Goal: Transaction & Acquisition: Purchase product/service

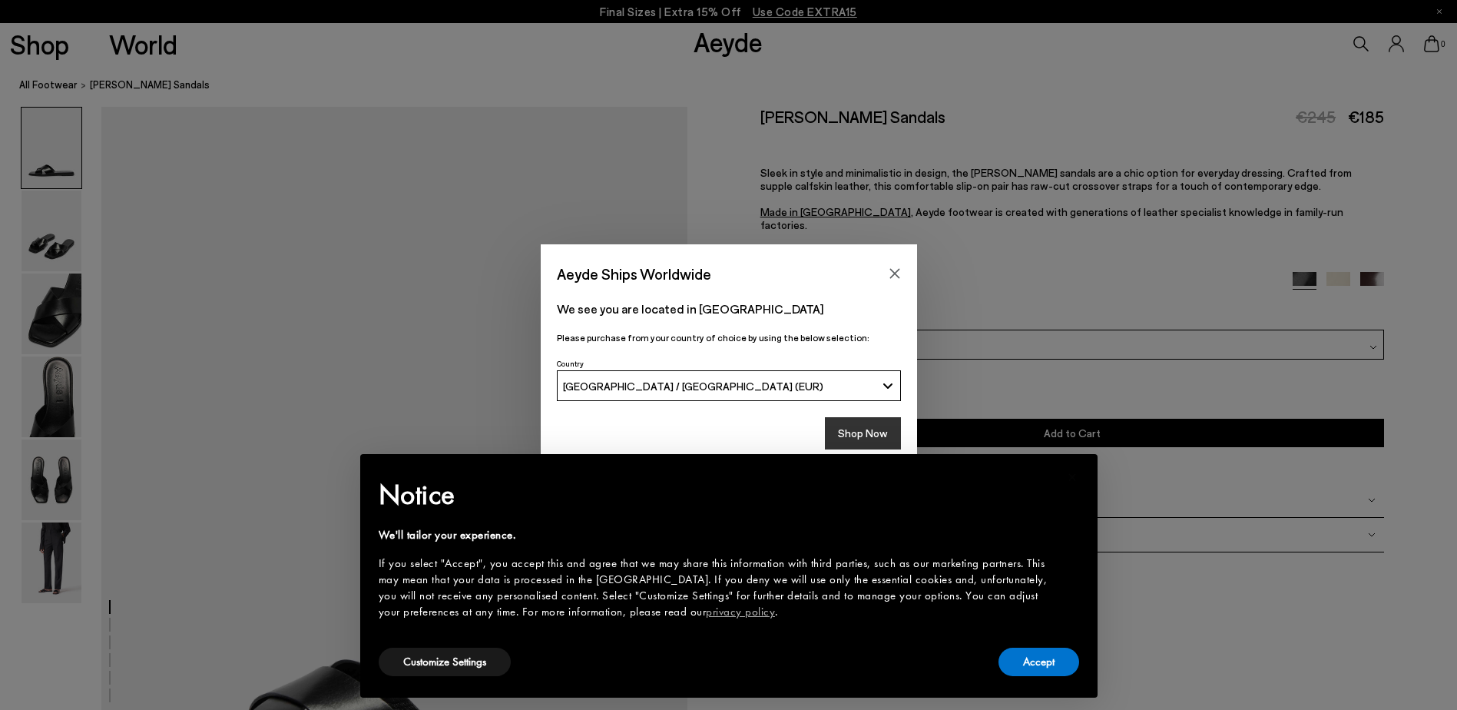
click at [864, 431] on button "Shop Now" at bounding box center [863, 433] width 76 height 32
click at [1047, 662] on button "Accept" at bounding box center [1038, 661] width 81 height 28
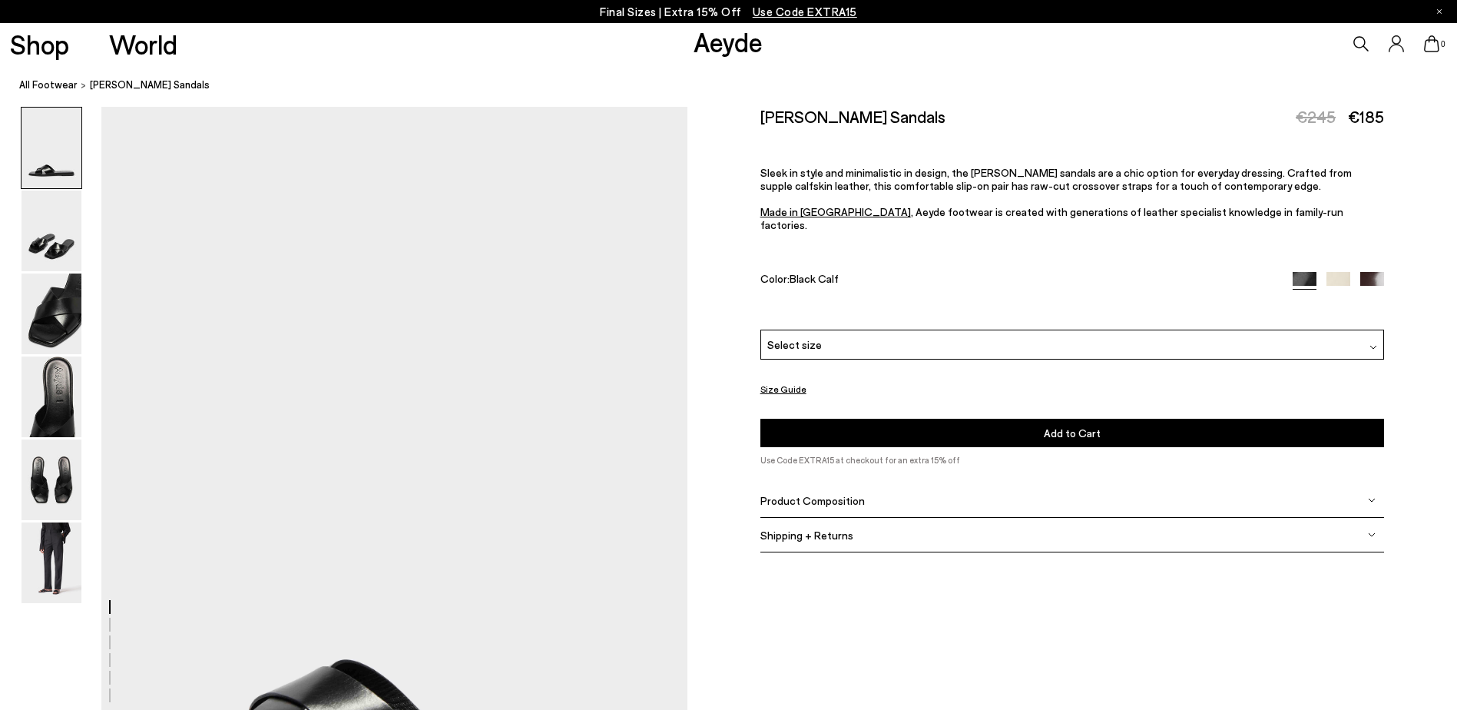
click at [953, 336] on div "Select size" at bounding box center [1072, 344] width 624 height 30
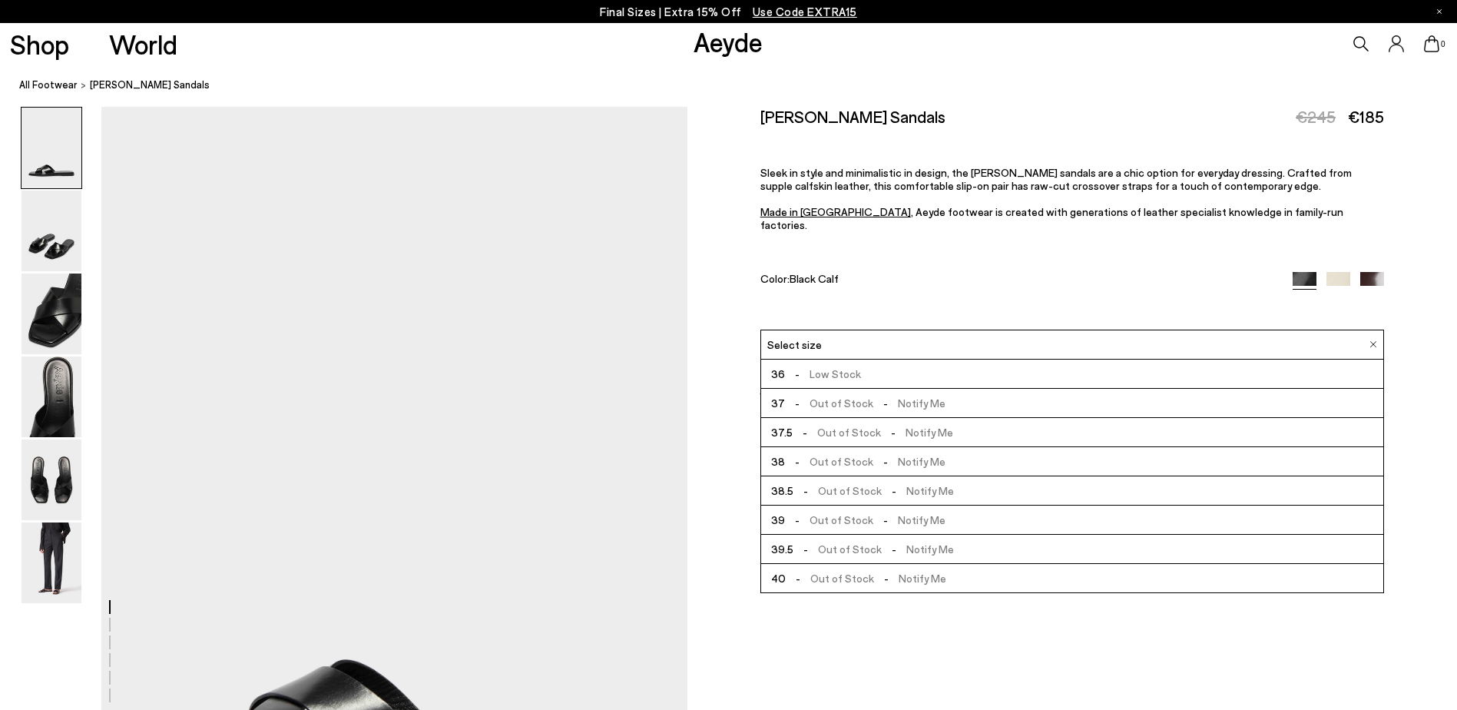
click at [1335, 272] on img at bounding box center [1338, 284] width 24 height 24
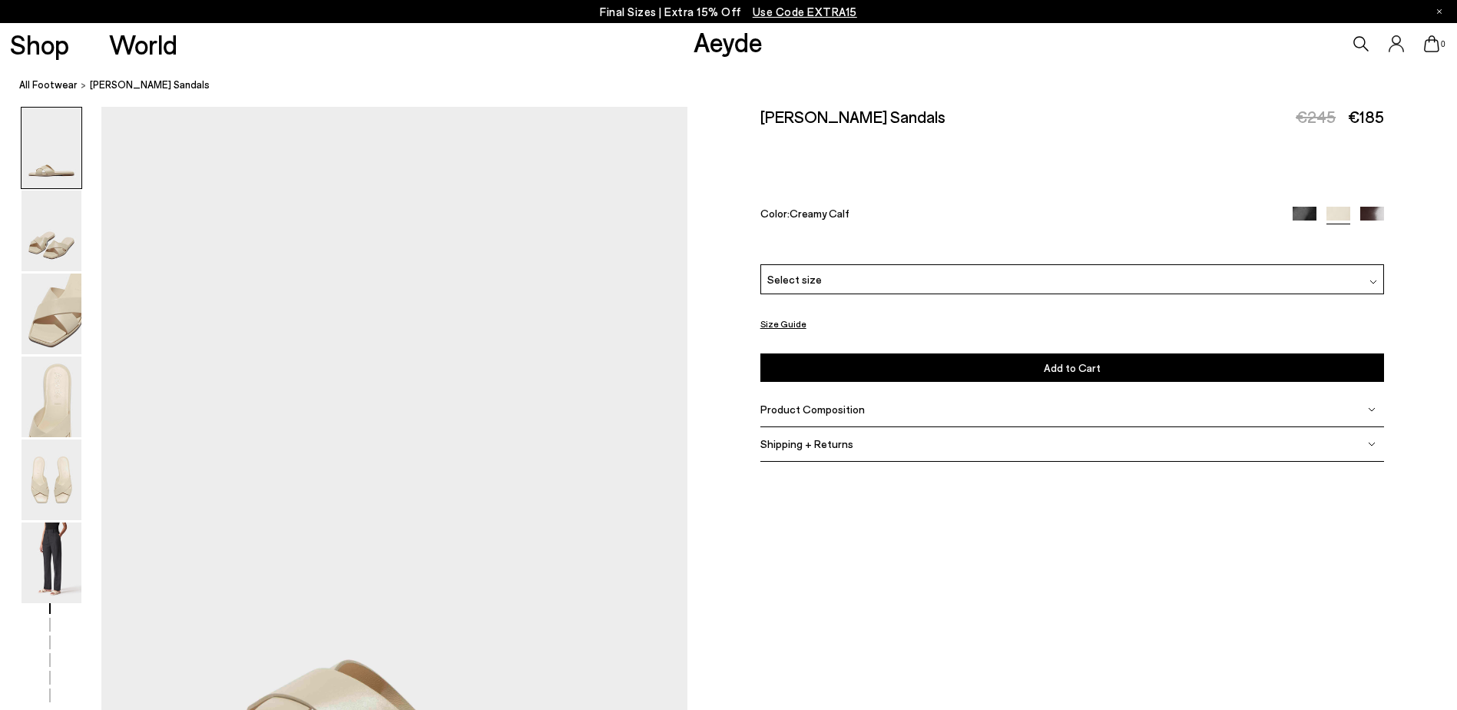
click at [1061, 284] on div "Select size" at bounding box center [1072, 279] width 624 height 30
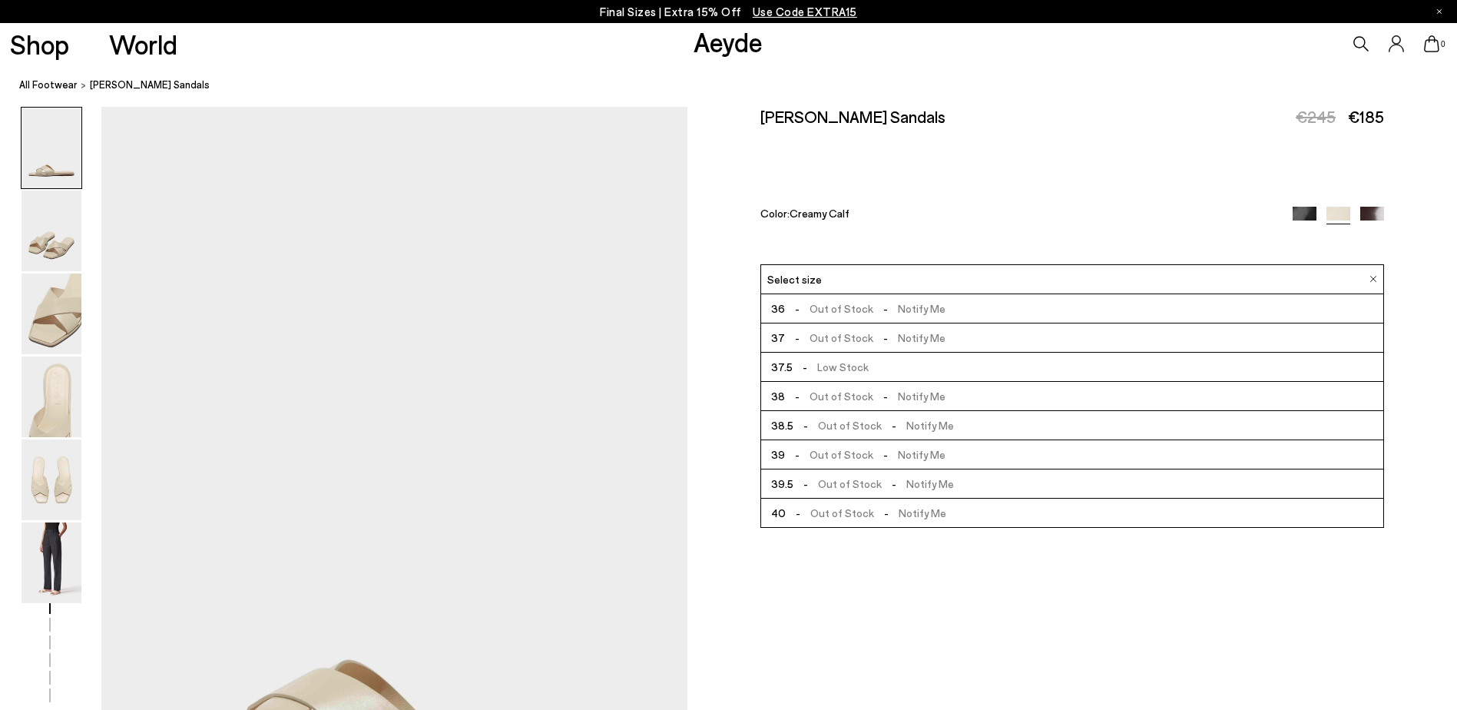
click at [1374, 218] on img at bounding box center [1372, 219] width 24 height 24
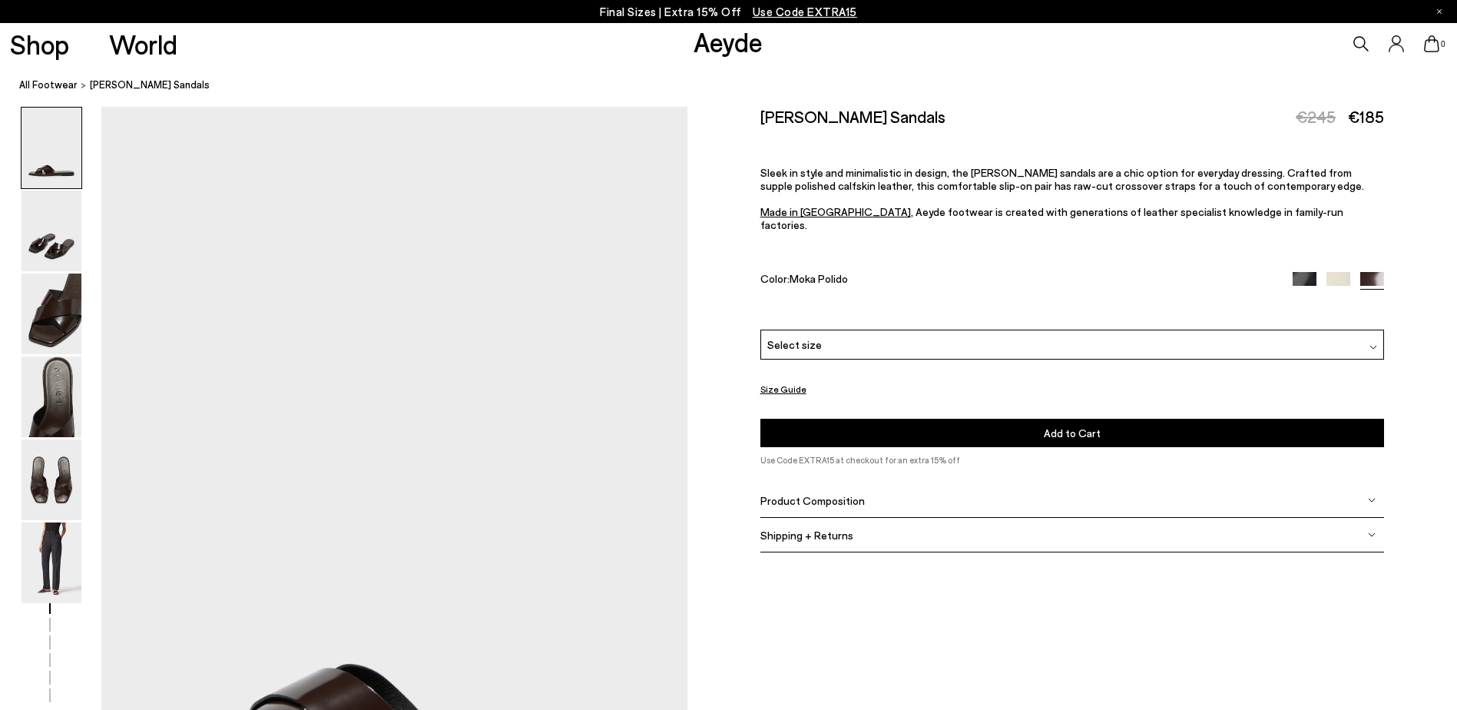
click at [930, 331] on div "Select size" at bounding box center [1072, 344] width 624 height 30
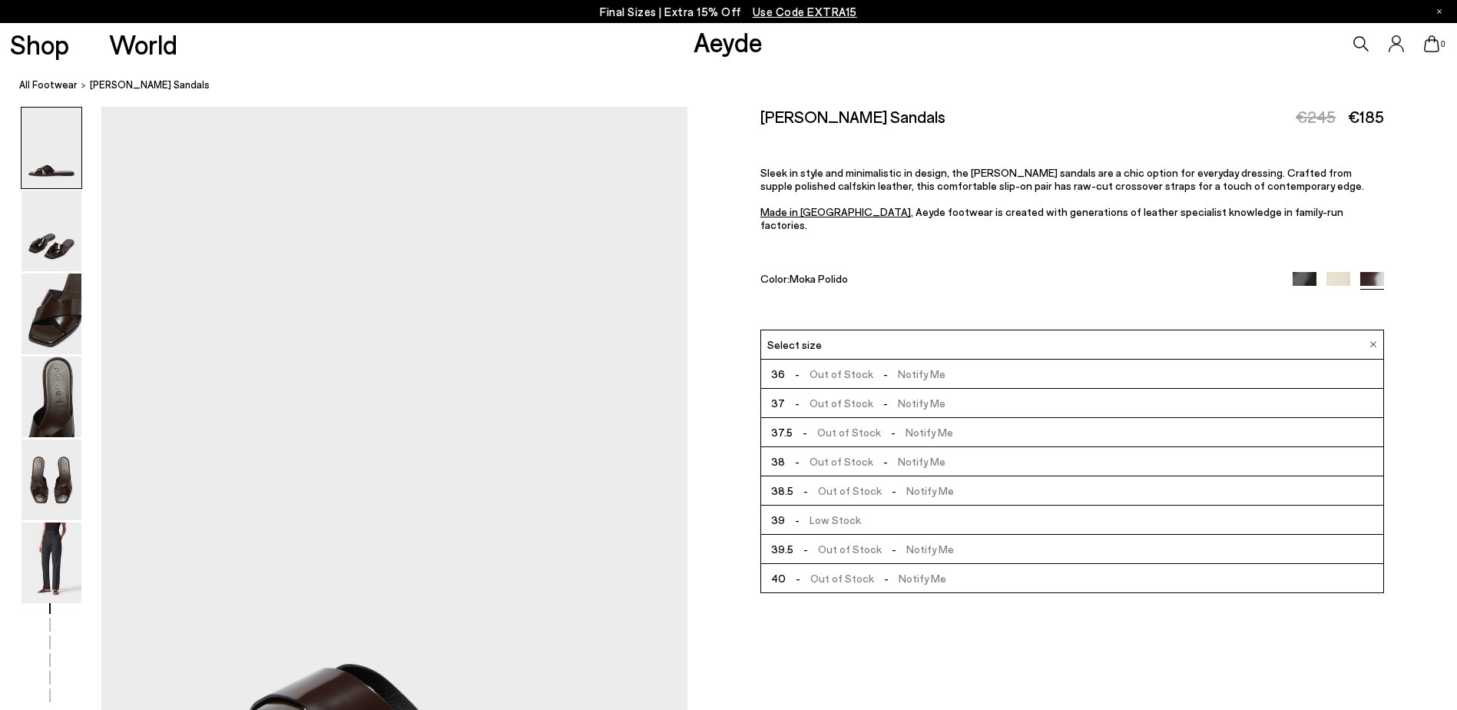
click at [848, 510] on span "- Low Stock" at bounding box center [823, 519] width 76 height 19
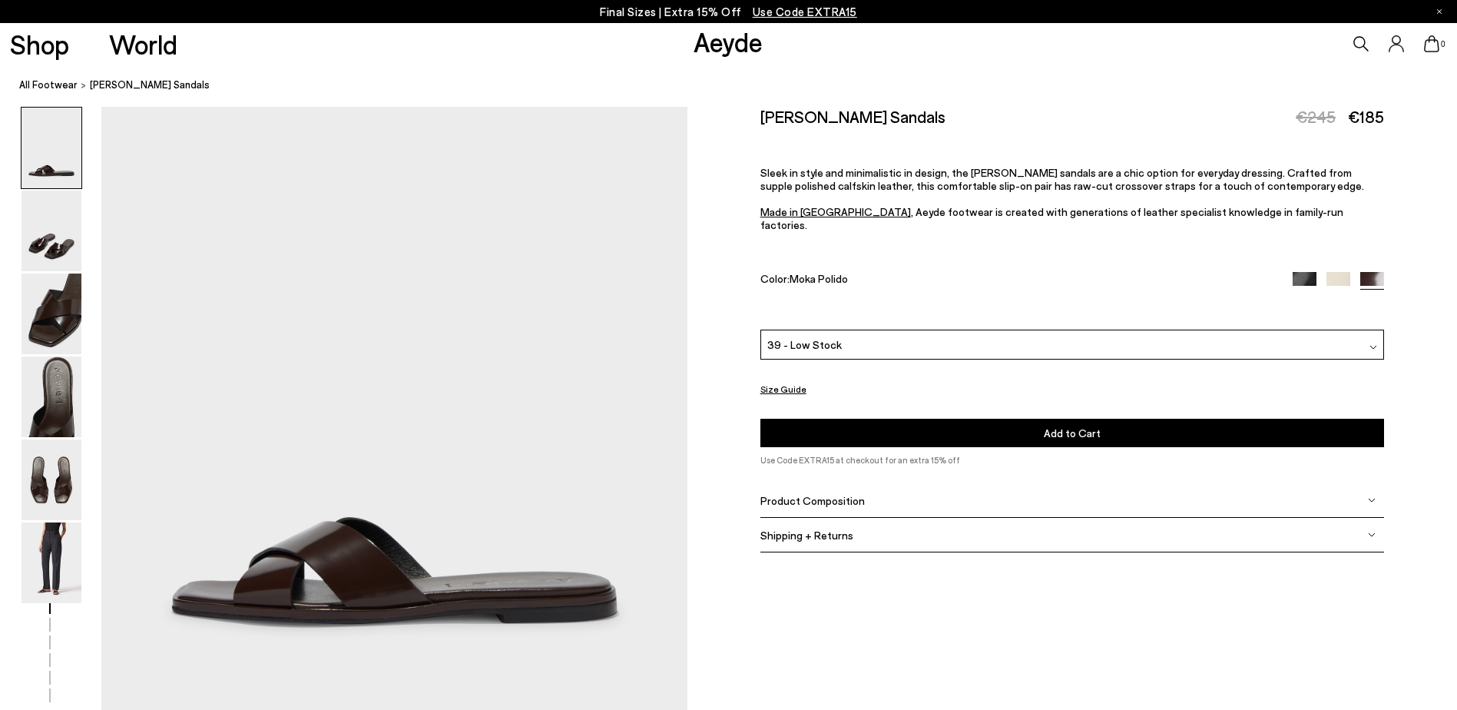
scroll to position [154, 0]
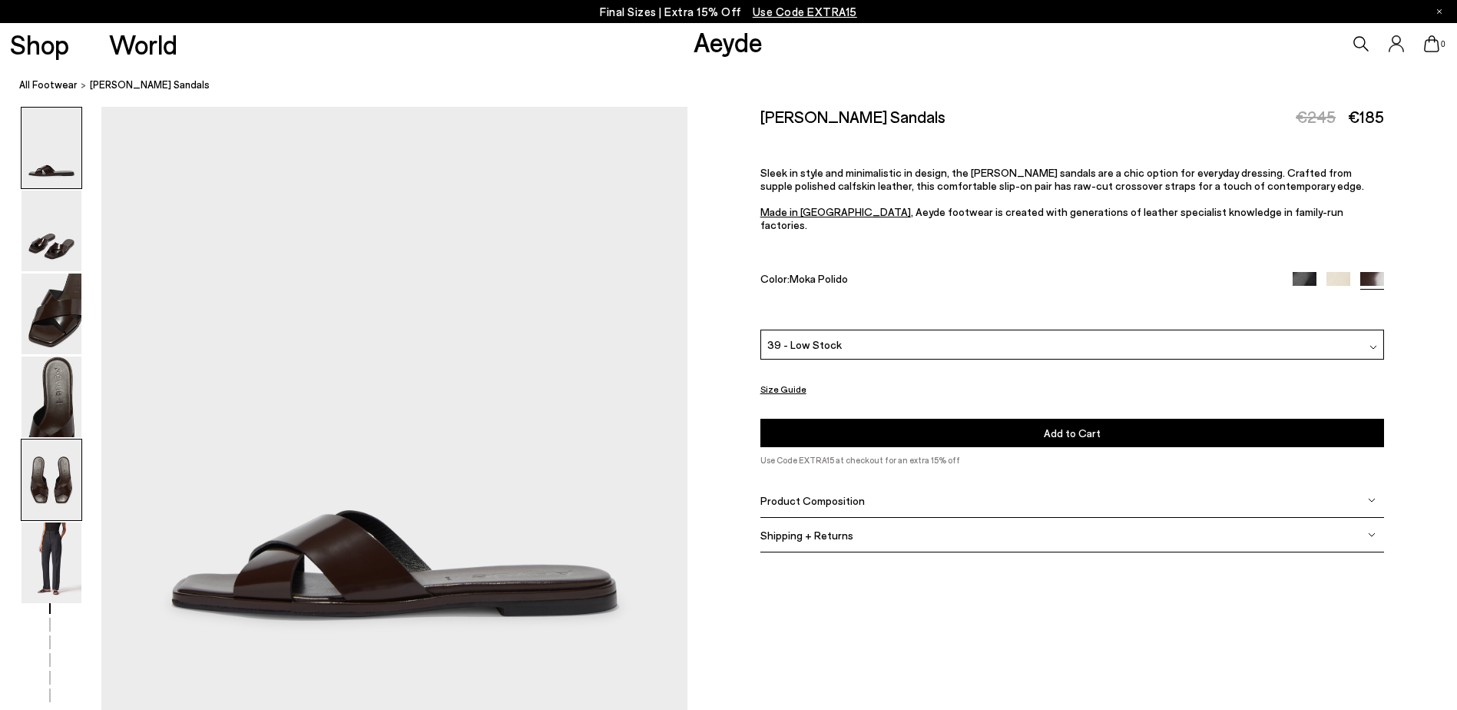
click at [36, 476] on img at bounding box center [52, 479] width 60 height 81
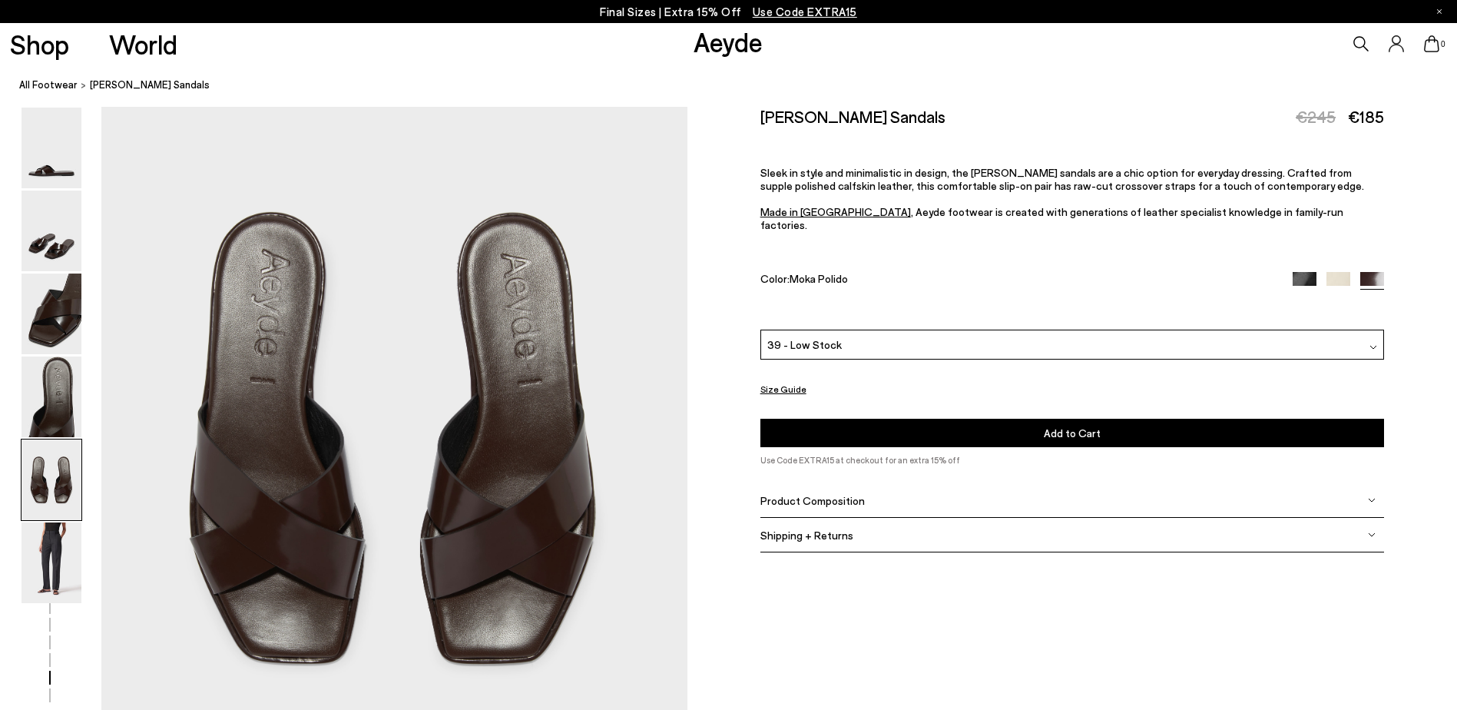
scroll to position [3288, 0]
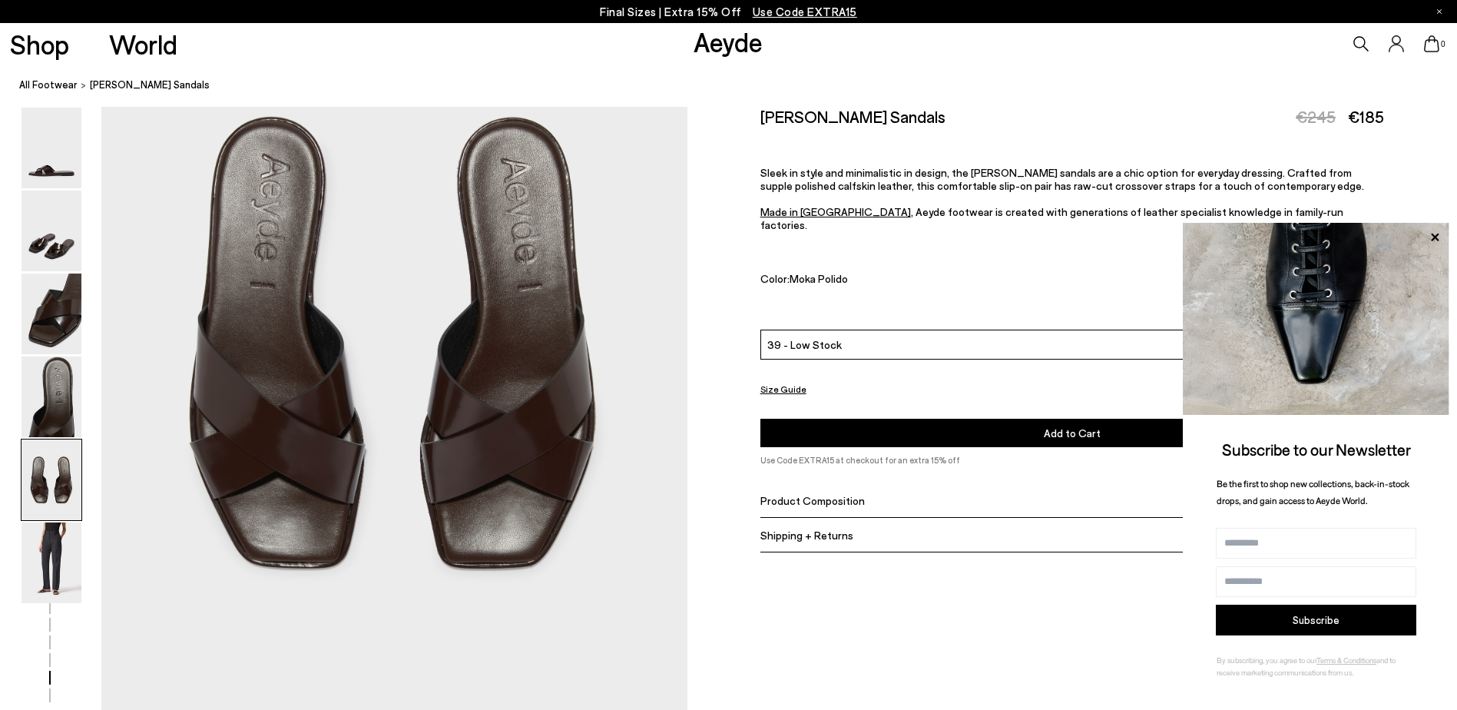
click at [1060, 426] on span "Add to Cart" at bounding box center [1072, 432] width 57 height 13
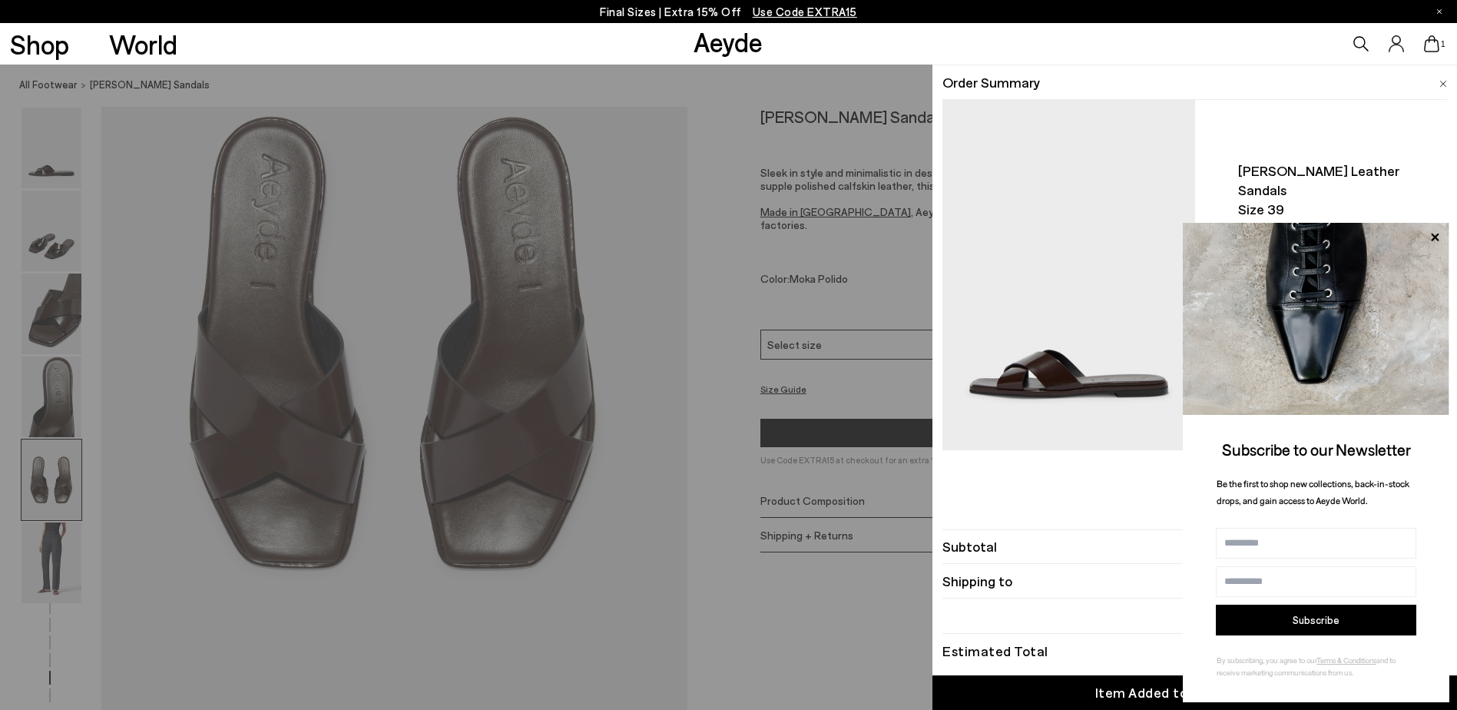
click at [801, 5] on span "Use Code EXTRA15" at bounding box center [805, 12] width 104 height 14
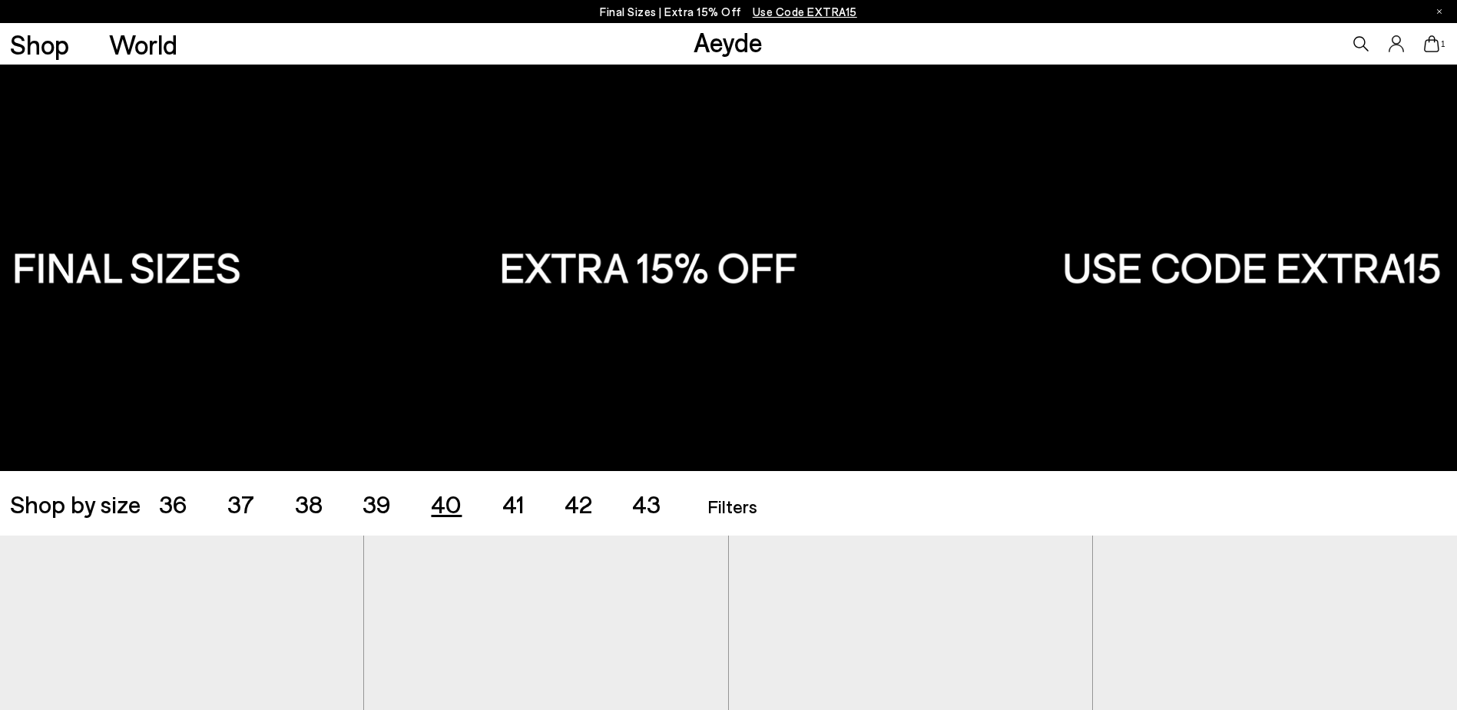
click at [438, 509] on span "40" at bounding box center [446, 502] width 31 height 29
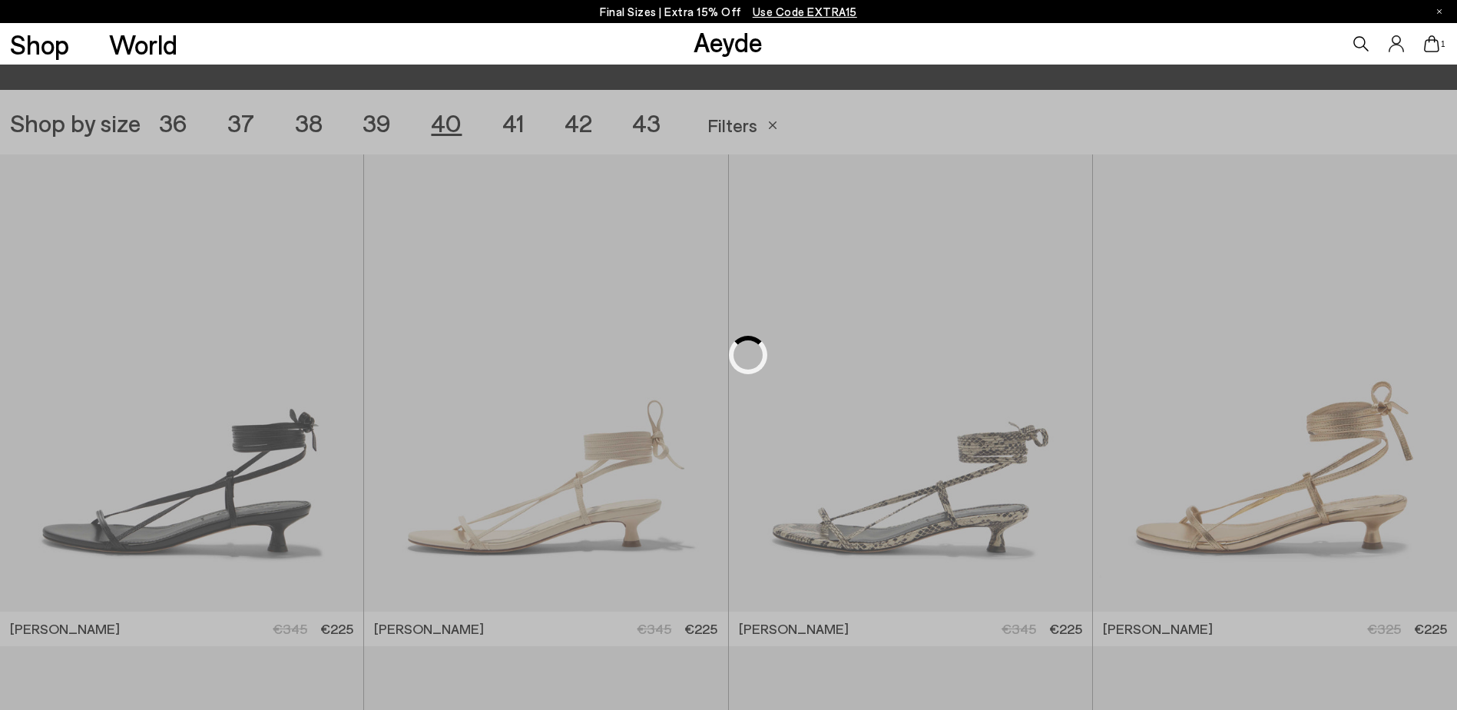
scroll to position [406, 0]
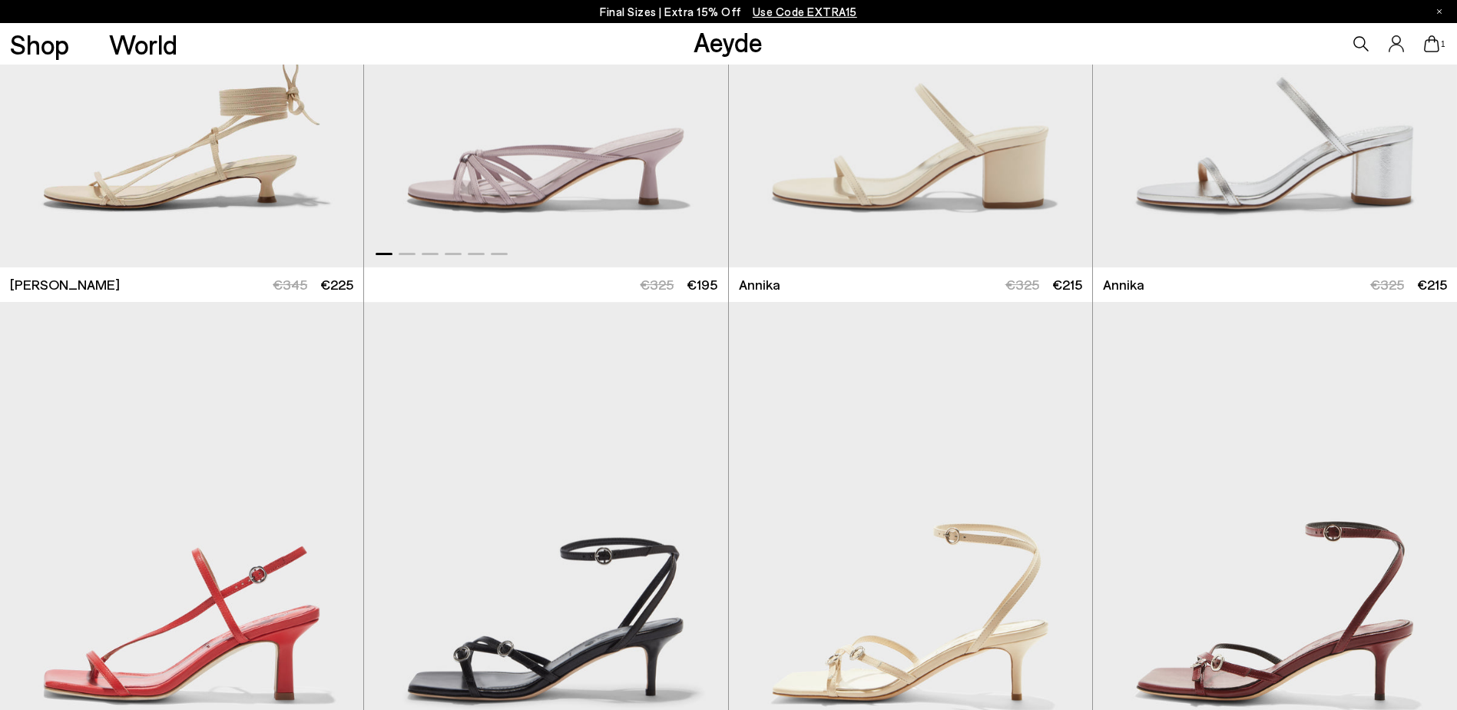
scroll to position [944, 0]
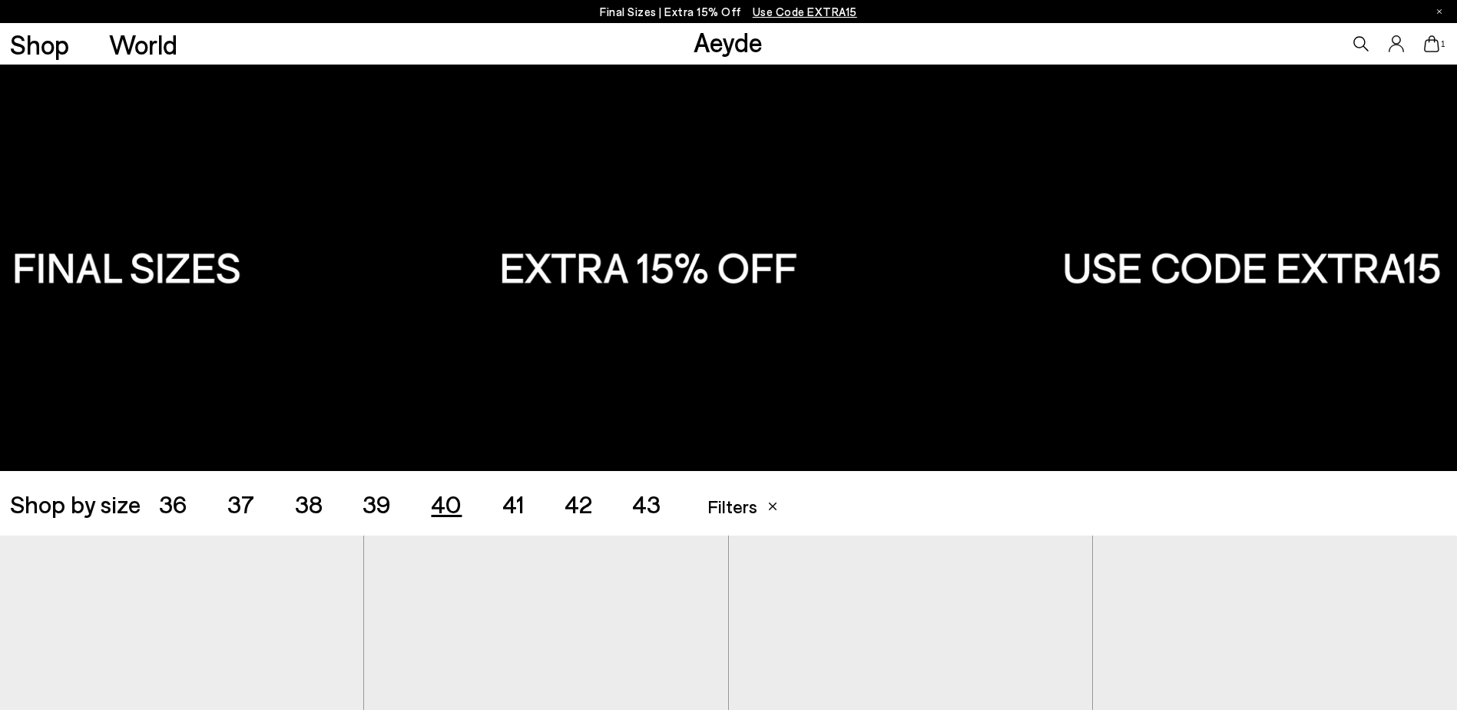
click at [382, 509] on span "39" at bounding box center [376, 502] width 28 height 29
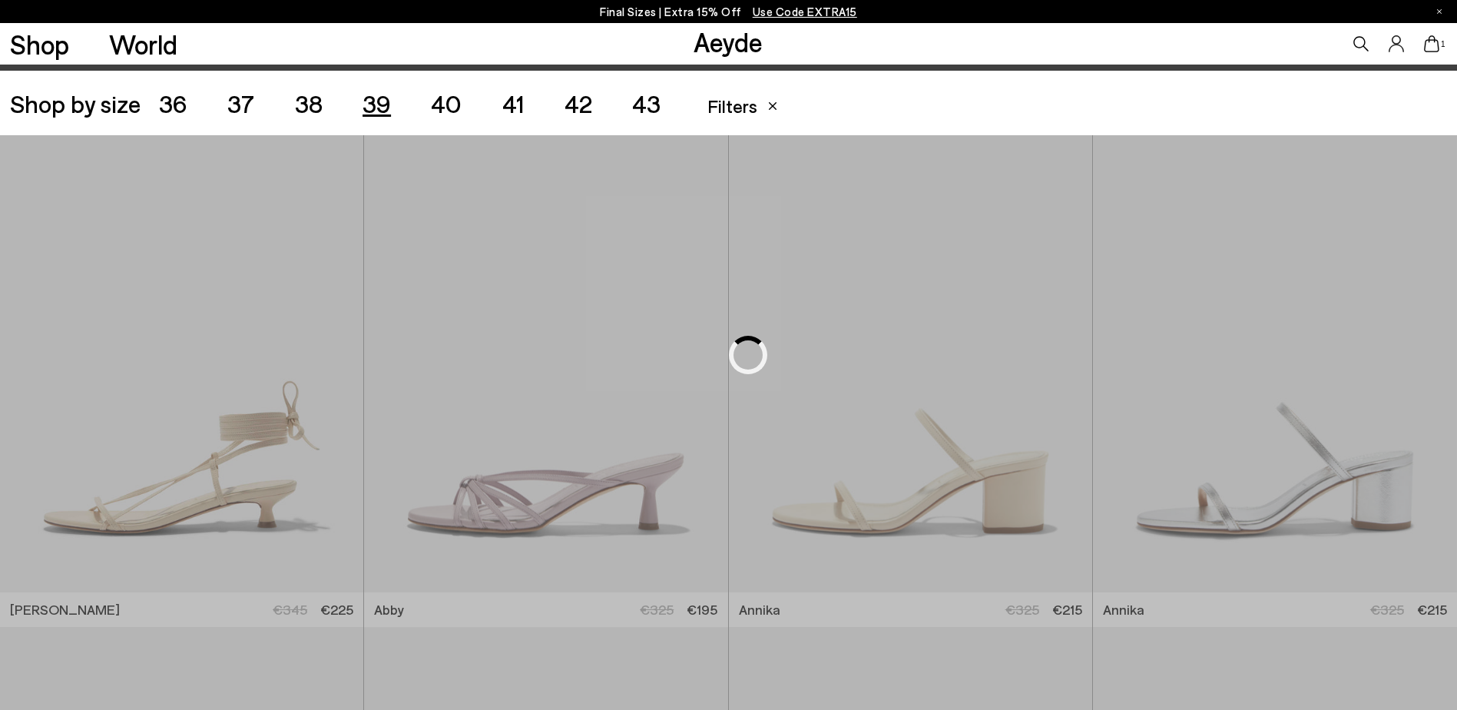
scroll to position [406, 0]
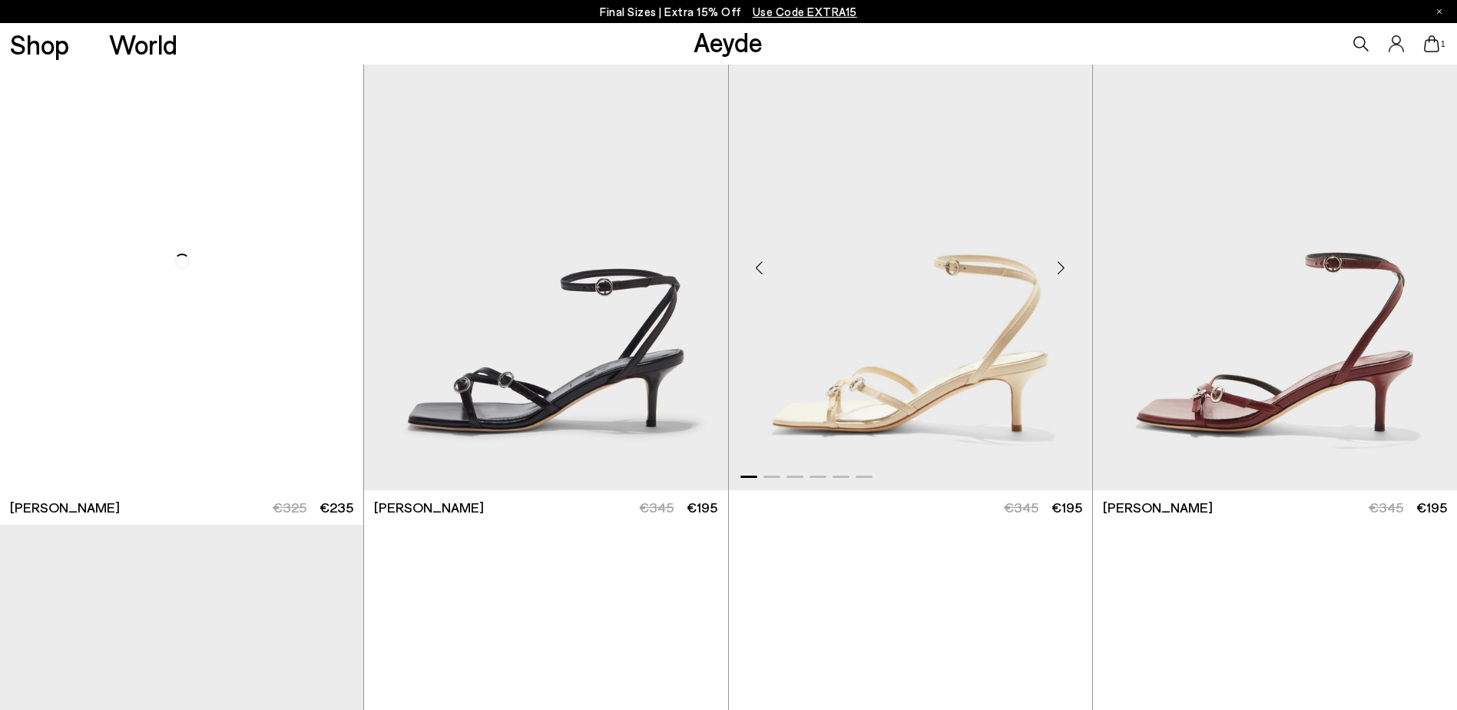
scroll to position [1021, 0]
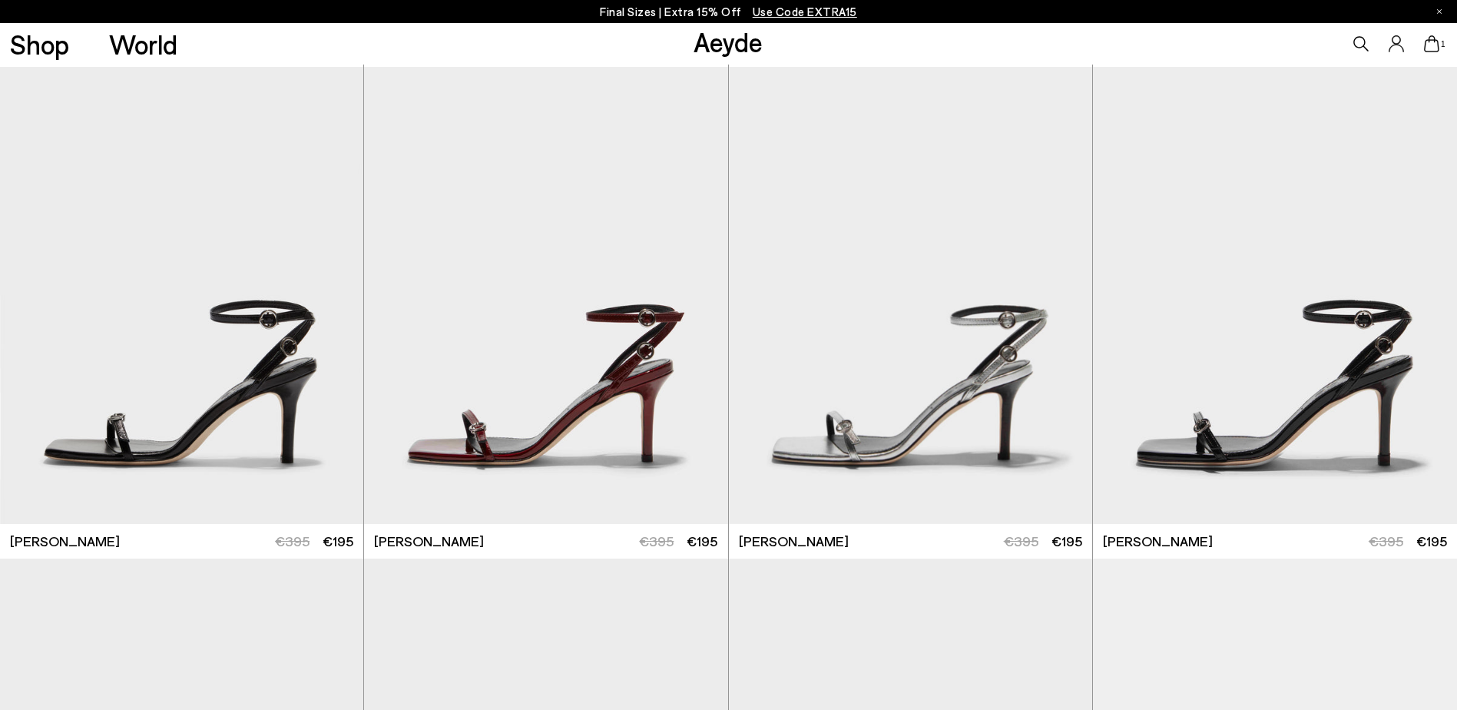
scroll to position [2403, 0]
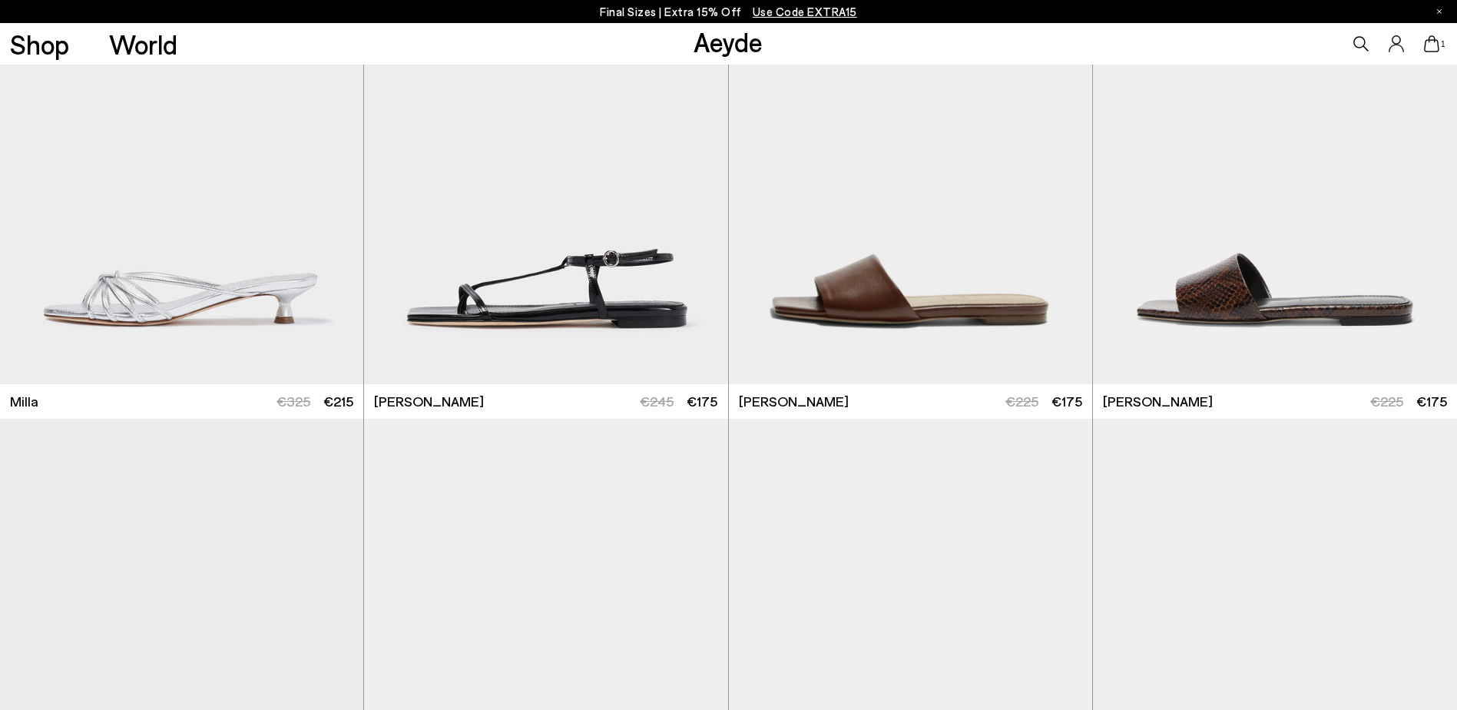
scroll to position [5090, 0]
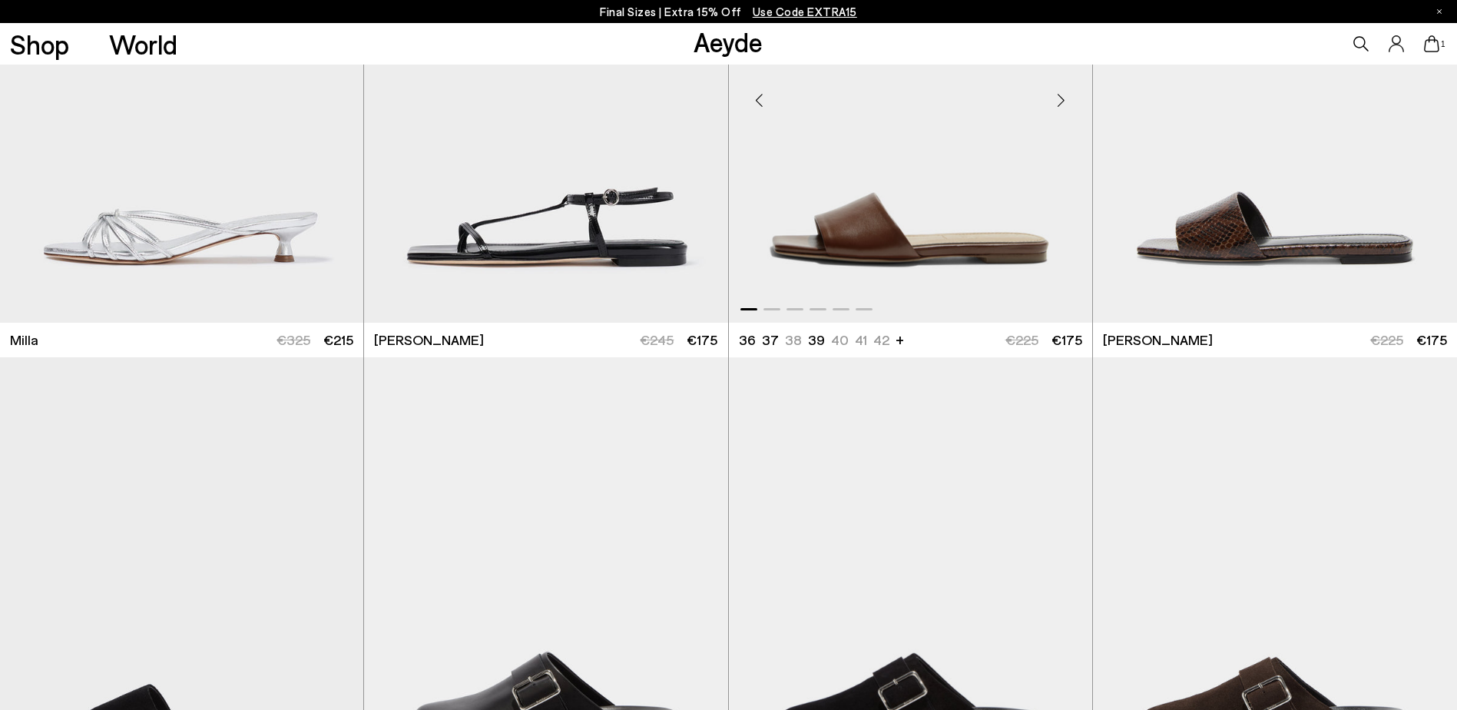
click at [927, 273] on img "1 / 6" at bounding box center [910, 94] width 363 height 457
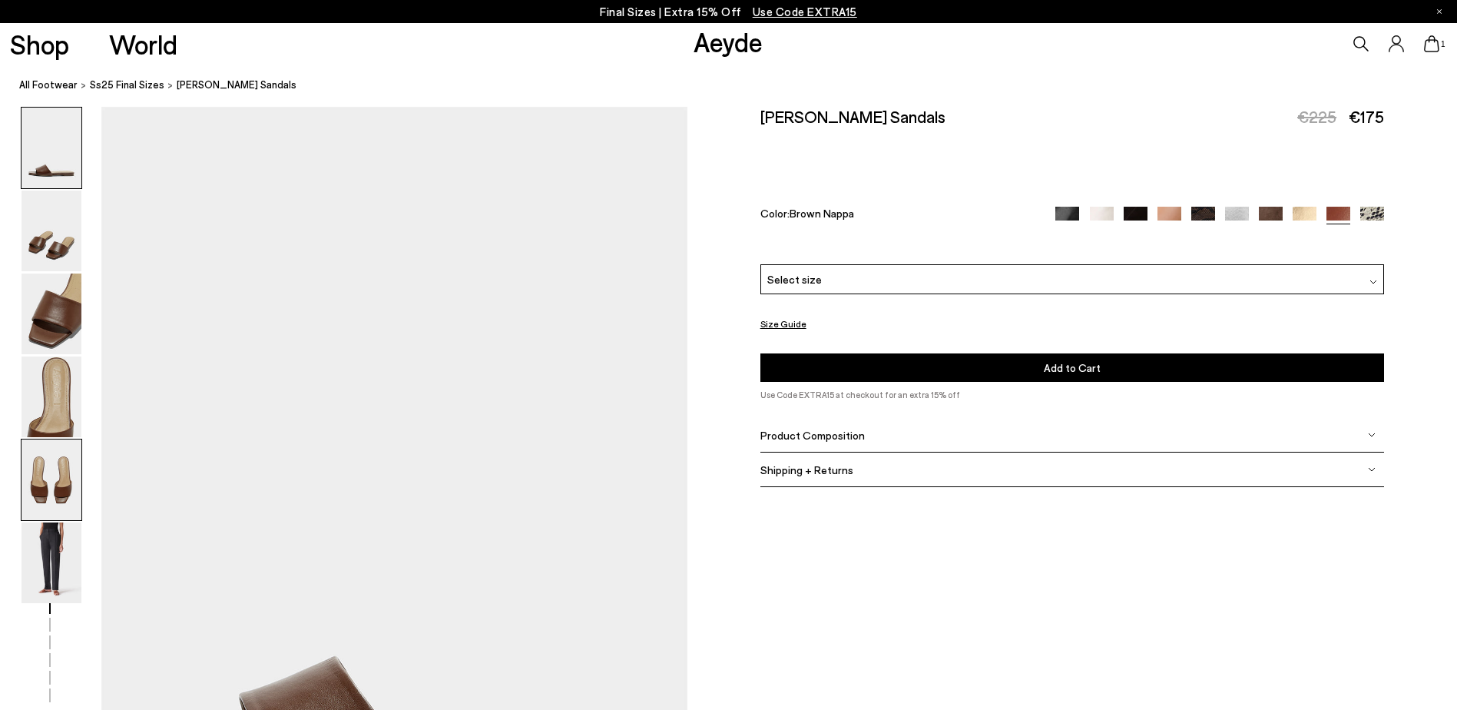
click at [45, 502] on img at bounding box center [52, 479] width 60 height 81
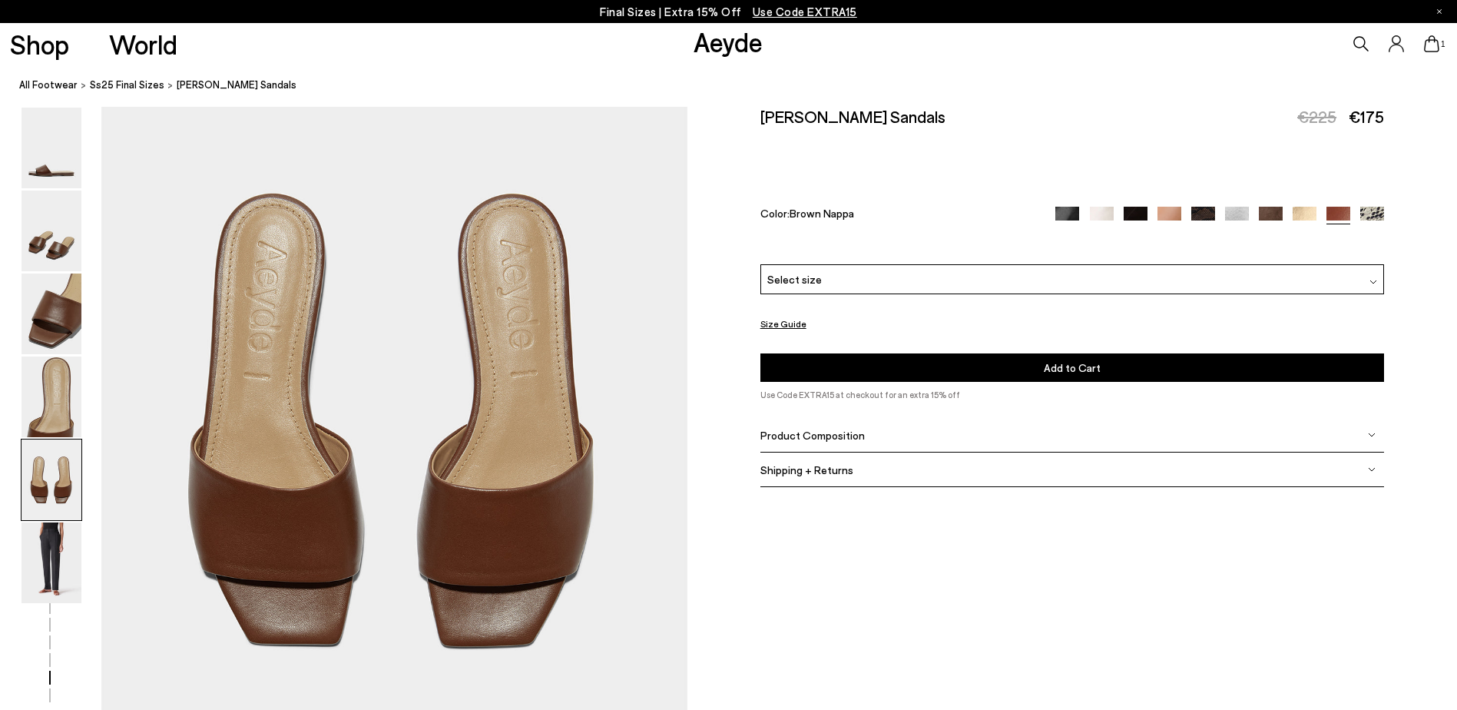
scroll to position [3211, 0]
click at [954, 277] on div "Select size" at bounding box center [1072, 279] width 624 height 30
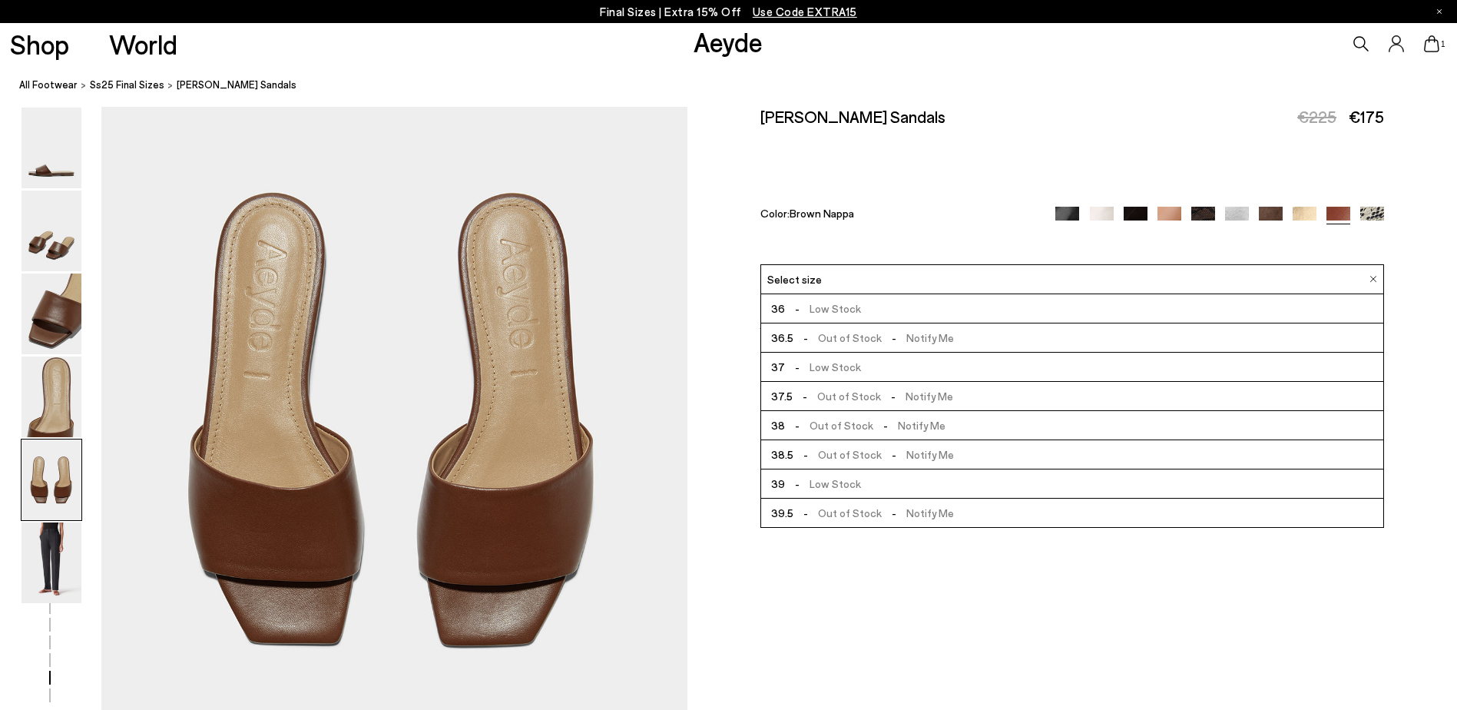
click at [872, 479] on li "39 - Low Stock" at bounding box center [1072, 483] width 623 height 29
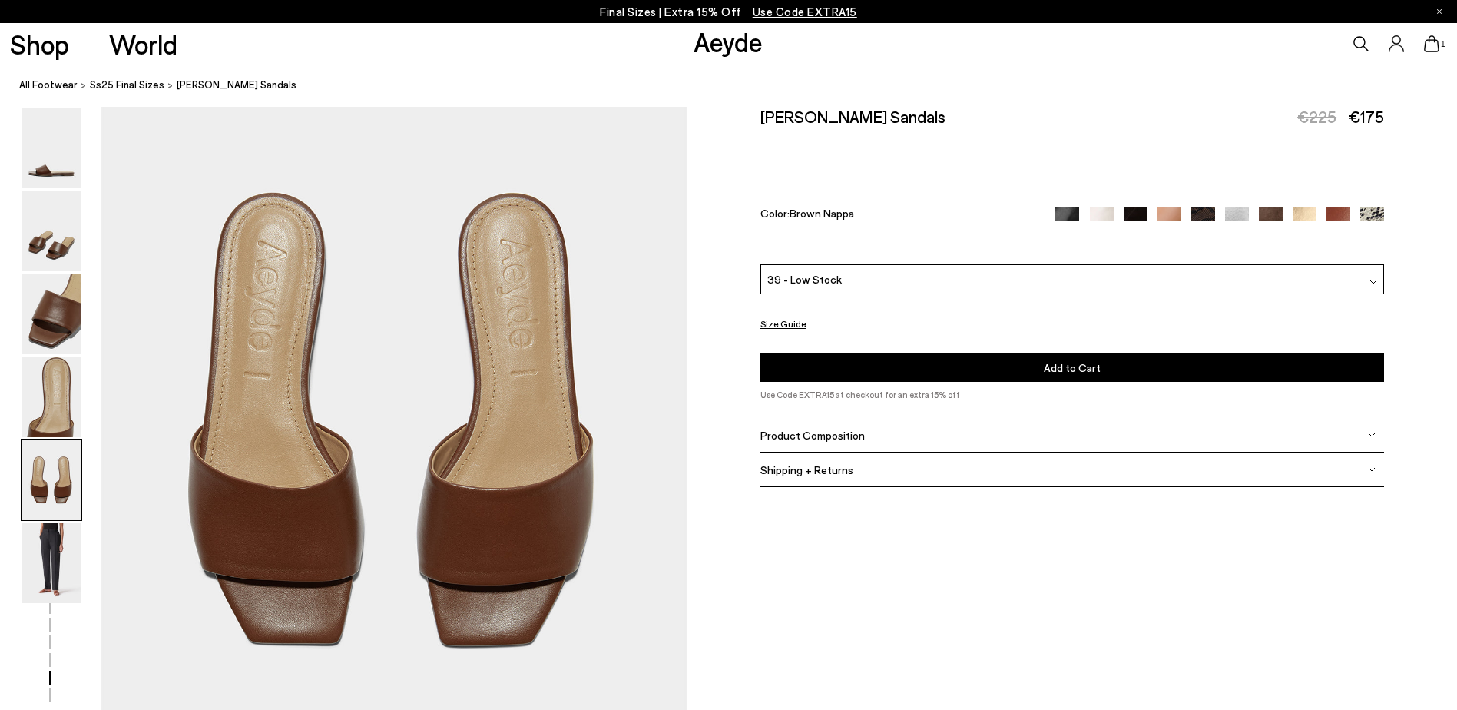
click at [966, 360] on button "Add to Cart Select a Size First" at bounding box center [1072, 367] width 624 height 28
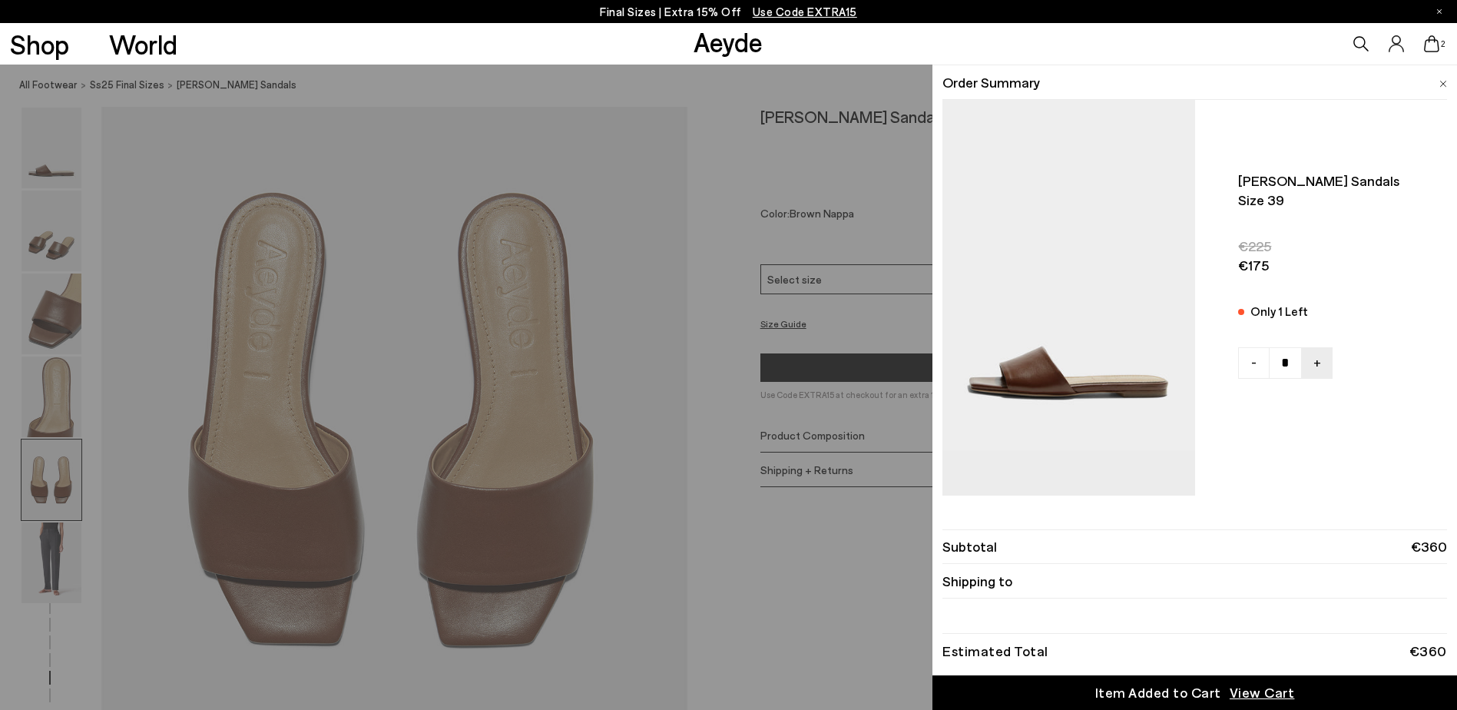
click at [1257, 687] on span "View Cart" at bounding box center [1261, 692] width 65 height 19
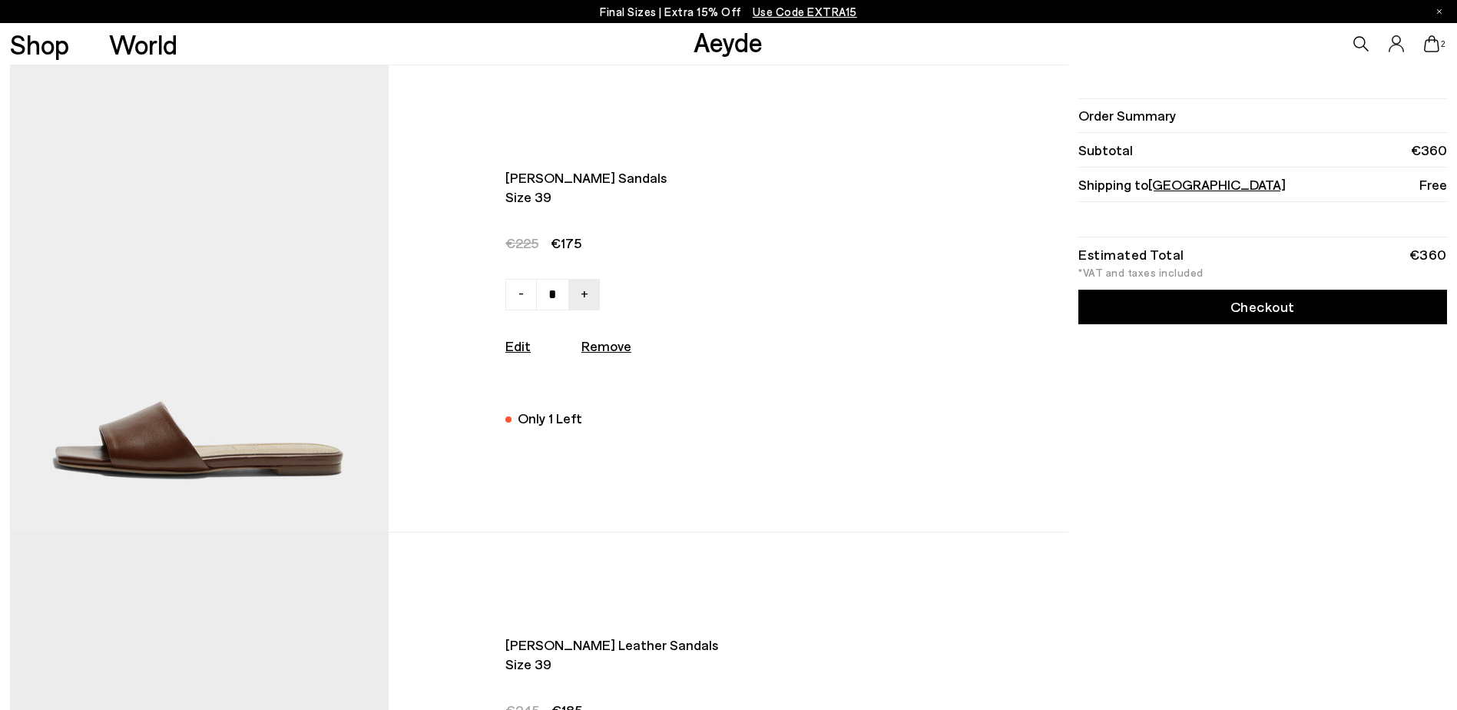
click at [1262, 306] on link "Checkout" at bounding box center [1262, 307] width 369 height 35
